Goal: Information Seeking & Learning: Learn about a topic

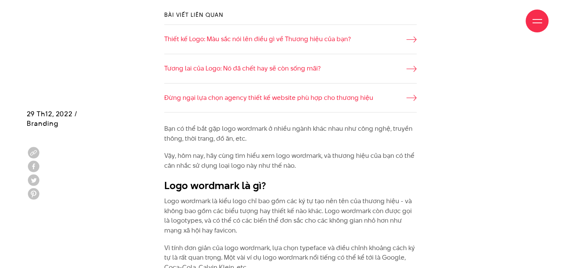
scroll to position [611, 0]
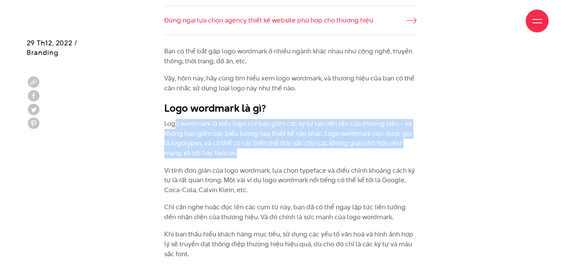
drag, startPoint x: 268, startPoint y: 153, endPoint x: 173, endPoint y: 128, distance: 98.1
click at [173, 128] on p "Logo wordmark là kiểu logo chỉ bao gồm các ký tự tạo nên tên của thương hiệu - …" at bounding box center [290, 138] width 252 height 39
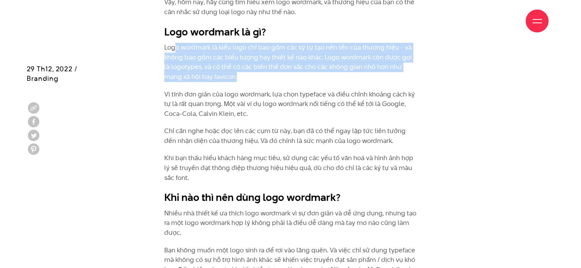
scroll to position [764, 0]
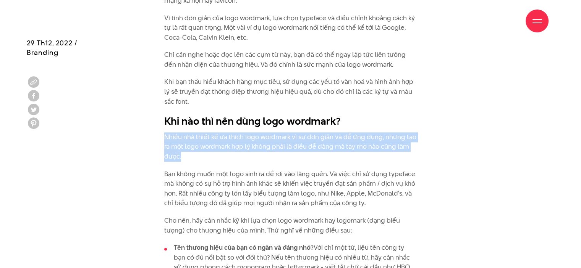
drag, startPoint x: 278, startPoint y: 157, endPoint x: 147, endPoint y: 139, distance: 132.6
drag, startPoint x: 149, startPoint y: 136, endPoint x: 152, endPoint y: 169, distance: 33.4
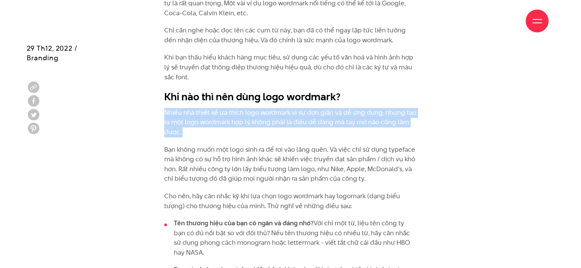
scroll to position [802, 0]
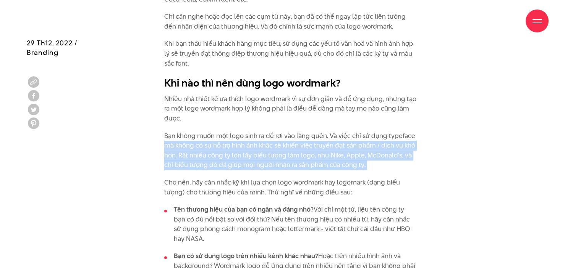
drag, startPoint x: 156, startPoint y: 145, endPoint x: 157, endPoint y: 172, distance: 27.5
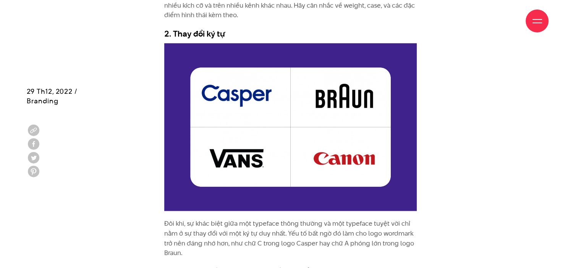
scroll to position [1336, 0]
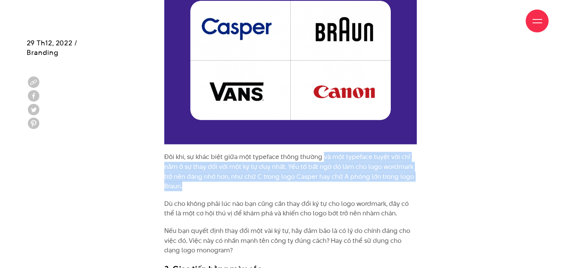
drag, startPoint x: 322, startPoint y: 157, endPoint x: 323, endPoint y: 182, distance: 24.8
click at [323, 182] on p "Đôi khi, sự khác biệt giữa một typeface thông thường và một typeface tuyệt vời …" at bounding box center [290, 171] width 252 height 39
drag, startPoint x: 312, startPoint y: 183, endPoint x: 301, endPoint y: 157, distance: 28.6
click at [301, 157] on p "Đôi khi, sự khác biệt giữa một typeface thông thường và một typeface tuyệt vời …" at bounding box center [290, 171] width 252 height 39
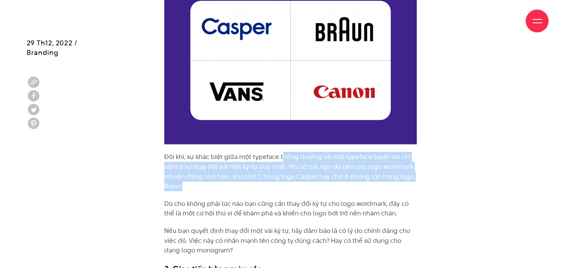
drag, startPoint x: 281, startPoint y: 157, endPoint x: 278, endPoint y: 191, distance: 33.8
click at [278, 191] on p "Đôi khi, sự khác biệt giữa một typeface thông thường và một typeface tuyệt vời …" at bounding box center [290, 171] width 252 height 39
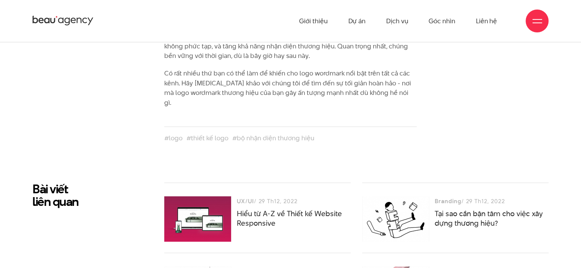
scroll to position [2826, 0]
